Goal: Information Seeking & Learning: Learn about a topic

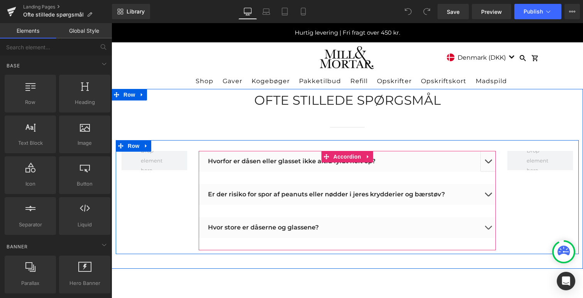
click at [488, 163] on span "button" at bounding box center [488, 163] width 0 height 0
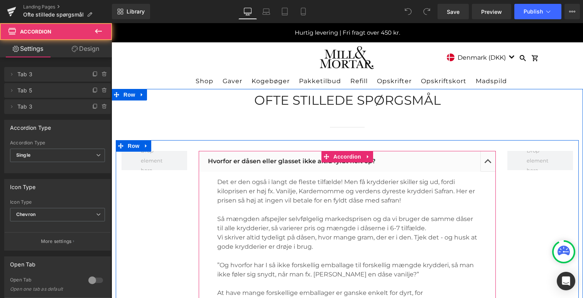
click at [488, 162] on button "button" at bounding box center [487, 161] width 15 height 21
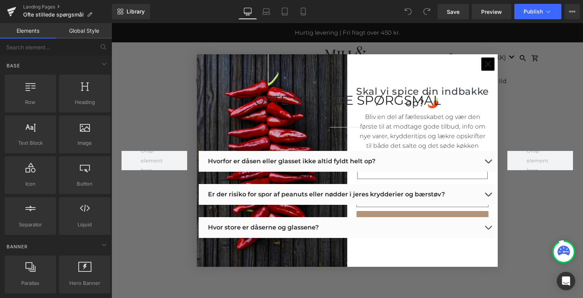
click at [489, 66] on icon "Close dialog" at bounding box center [487, 64] width 5 height 5
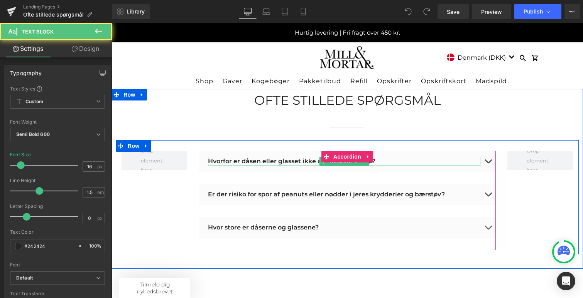
click at [395, 163] on p "Hvorfor er dåsen eller glasset ikke altid fyldt helt op?" at bounding box center [344, 161] width 272 height 9
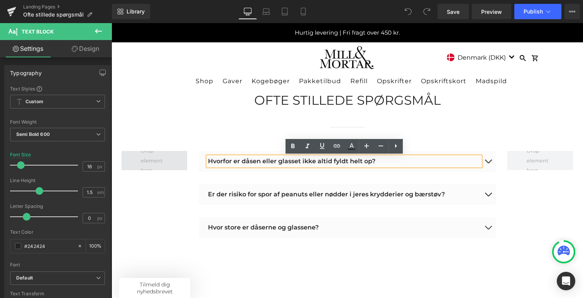
click at [153, 160] on span at bounding box center [154, 161] width 33 height 34
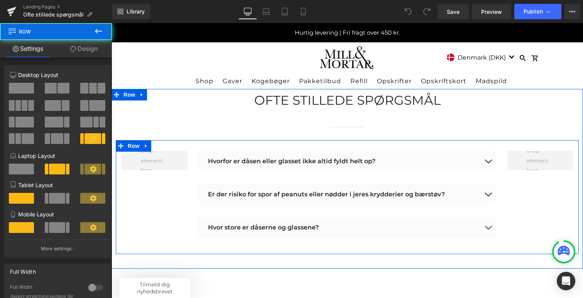
click at [156, 220] on div "Hvorfor er dåsen eller glasset ikke altid fyldt helt op? Text Block Det er den …" at bounding box center [347, 197] width 463 height 114
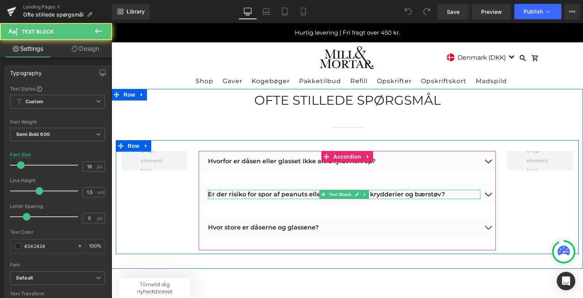
click at [464, 195] on p "Er der risiko for spor af peanuts eller nødder i jeres krydderier og bærstøv?" at bounding box center [344, 194] width 272 height 9
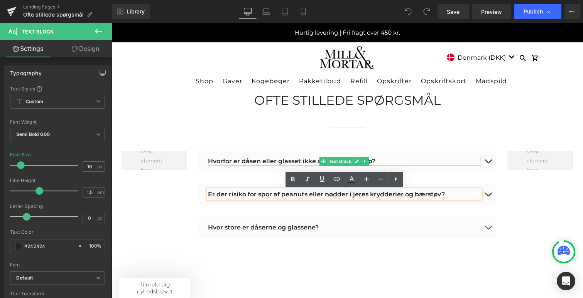
click at [468, 160] on p "Hvorfor er dåsen eller glasset ikke altid fyldt helt op?" at bounding box center [344, 161] width 272 height 9
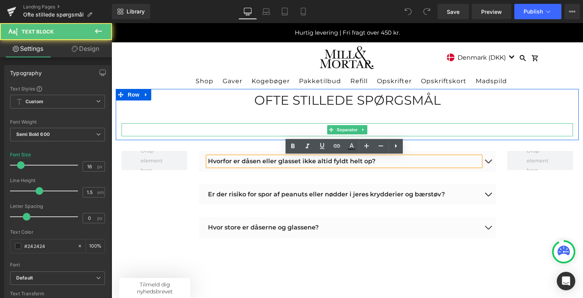
click at [469, 132] on div at bounding box center [346, 129] width 451 height 13
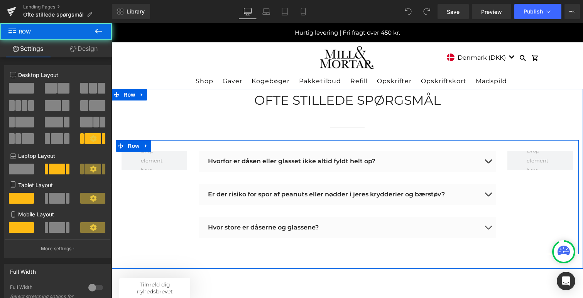
click at [151, 201] on div "Hvorfor er dåsen eller glasset ikke altid fyldt helt op? Text Block Det er den …" at bounding box center [347, 197] width 463 height 114
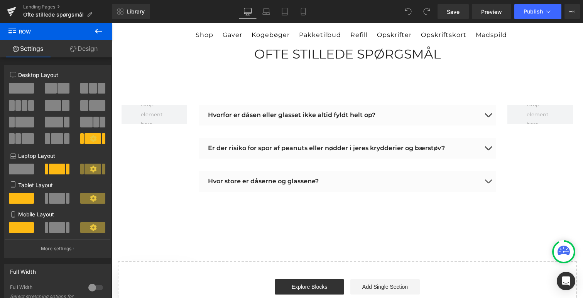
scroll to position [20, 0]
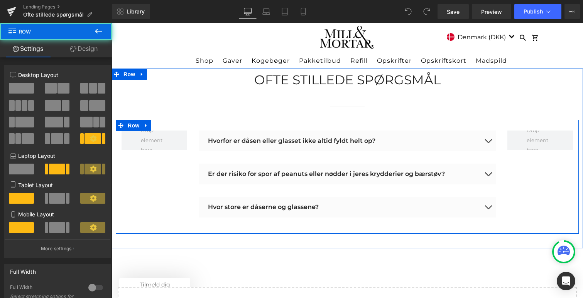
click at [168, 220] on div "Hvorfor er dåsen eller glasset ikke altid fyldt helt op? Text Block Det er den …" at bounding box center [347, 177] width 463 height 114
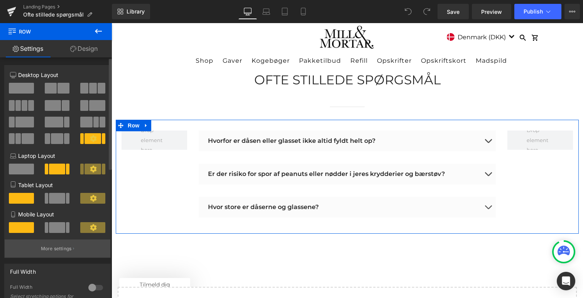
click at [71, 251] on button "More settings" at bounding box center [58, 249] width 106 height 18
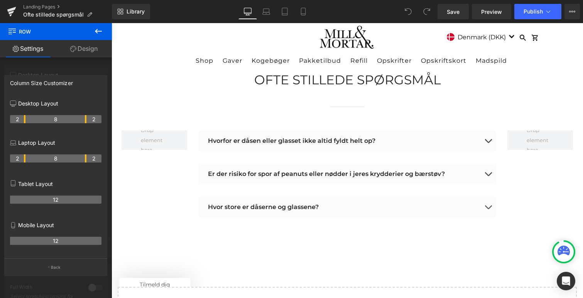
click at [156, 193] on body "Shop [GEOGRAPHIC_DATA] Kogebøger [GEOGRAPHIC_DATA] Refill Opskrifter Opskriftsk…" at bounding box center [346, 160] width 471 height 275
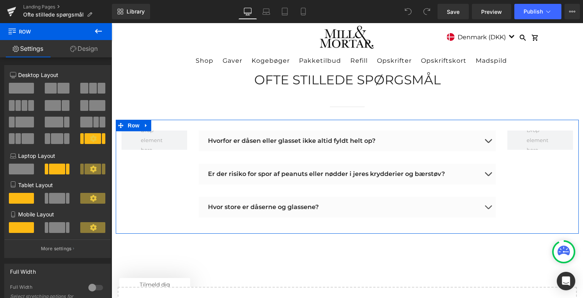
click at [86, 51] on link "Design" at bounding box center [84, 48] width 56 height 17
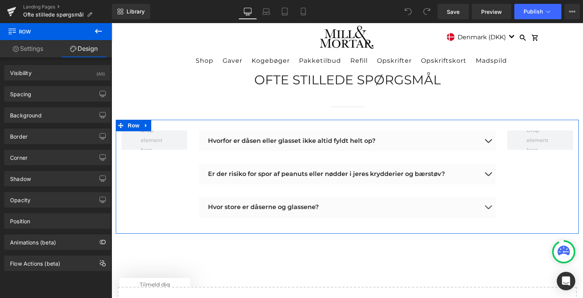
click at [27, 52] on link "Settings" at bounding box center [28, 48] width 56 height 17
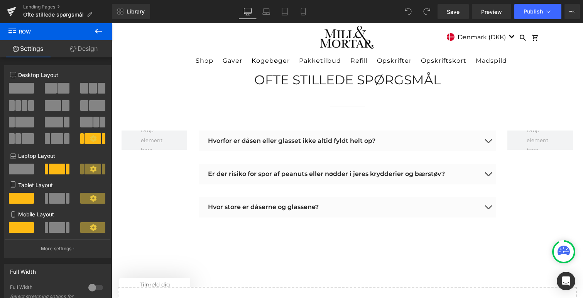
click at [12, 33] on icon at bounding box center [11, 30] width 7 height 7
click at [76, 15] on span "Ofte stillede spørgsmål" at bounding box center [53, 15] width 61 height 6
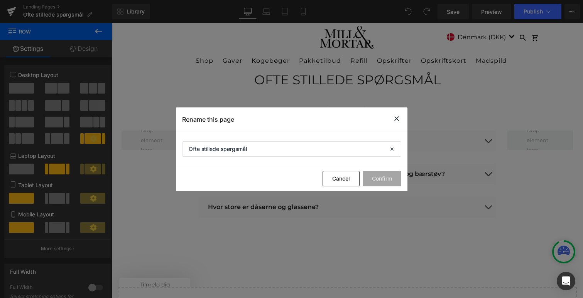
click at [397, 119] on icon at bounding box center [396, 119] width 9 height 10
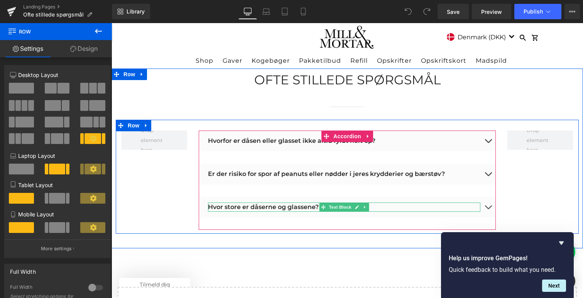
click at [247, 209] on p "Hvor store er dåserne og glassene?" at bounding box center [344, 207] width 272 height 9
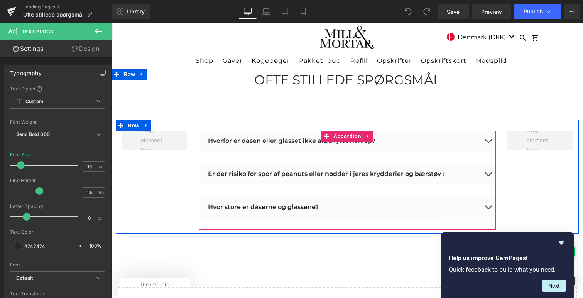
click at [242, 163] on div "Hvorfor er dåsen eller glasset ikke altid fyldt helt op? Text Block Det er den …" at bounding box center [347, 147] width 297 height 33
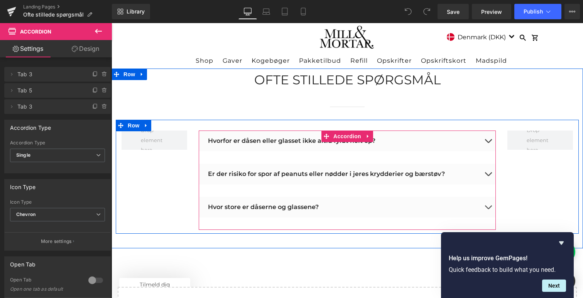
click at [426, 152] on div "Hvorfor er dåsen eller glasset ikke altid fyldt helt op? Text Block Det er den …" at bounding box center [347, 147] width 297 height 33
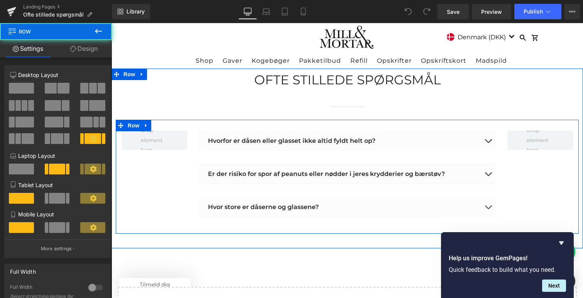
click at [131, 184] on div "Hvorfor er dåsen eller glasset ikke altid fyldt helt op? Text Block Det er den …" at bounding box center [347, 177] width 463 height 114
